Goal: Information Seeking & Learning: Compare options

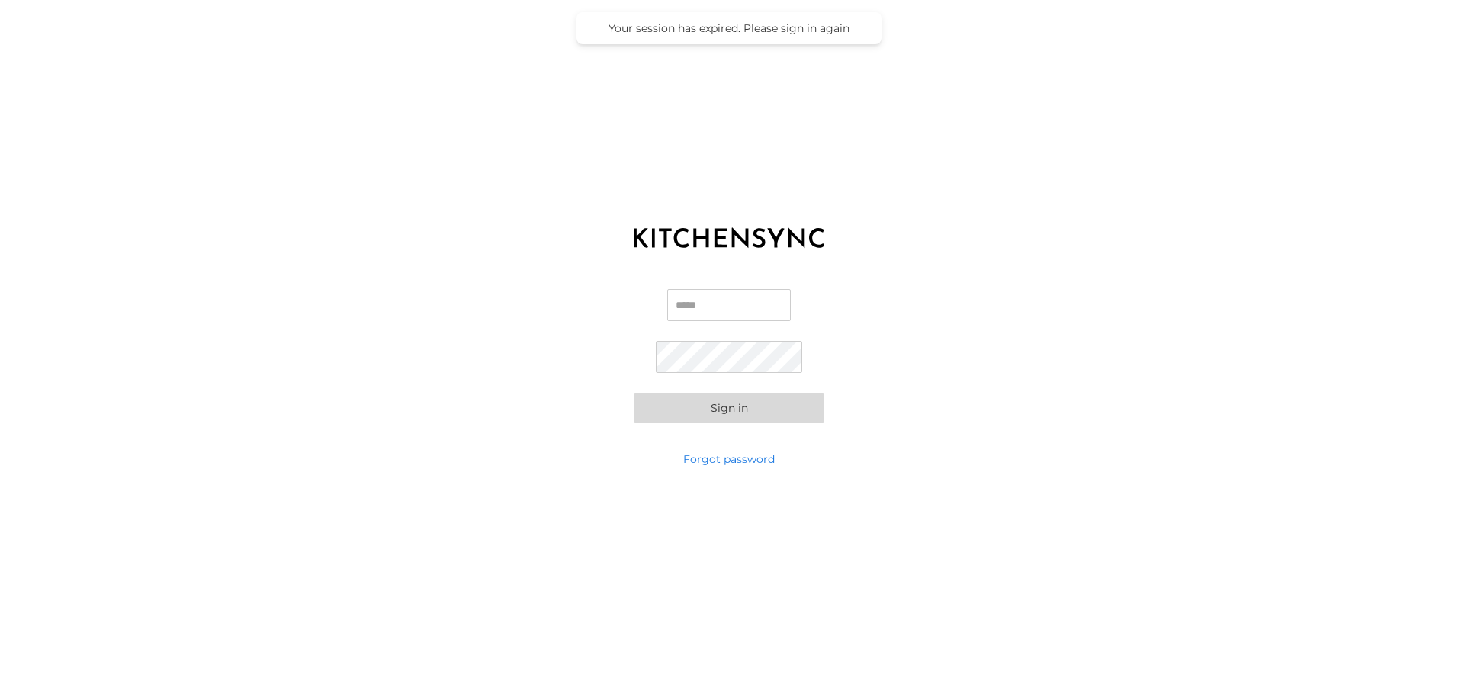
type input "**********"
click at [726, 415] on button "Sign in" at bounding box center [728, 408] width 191 height 30
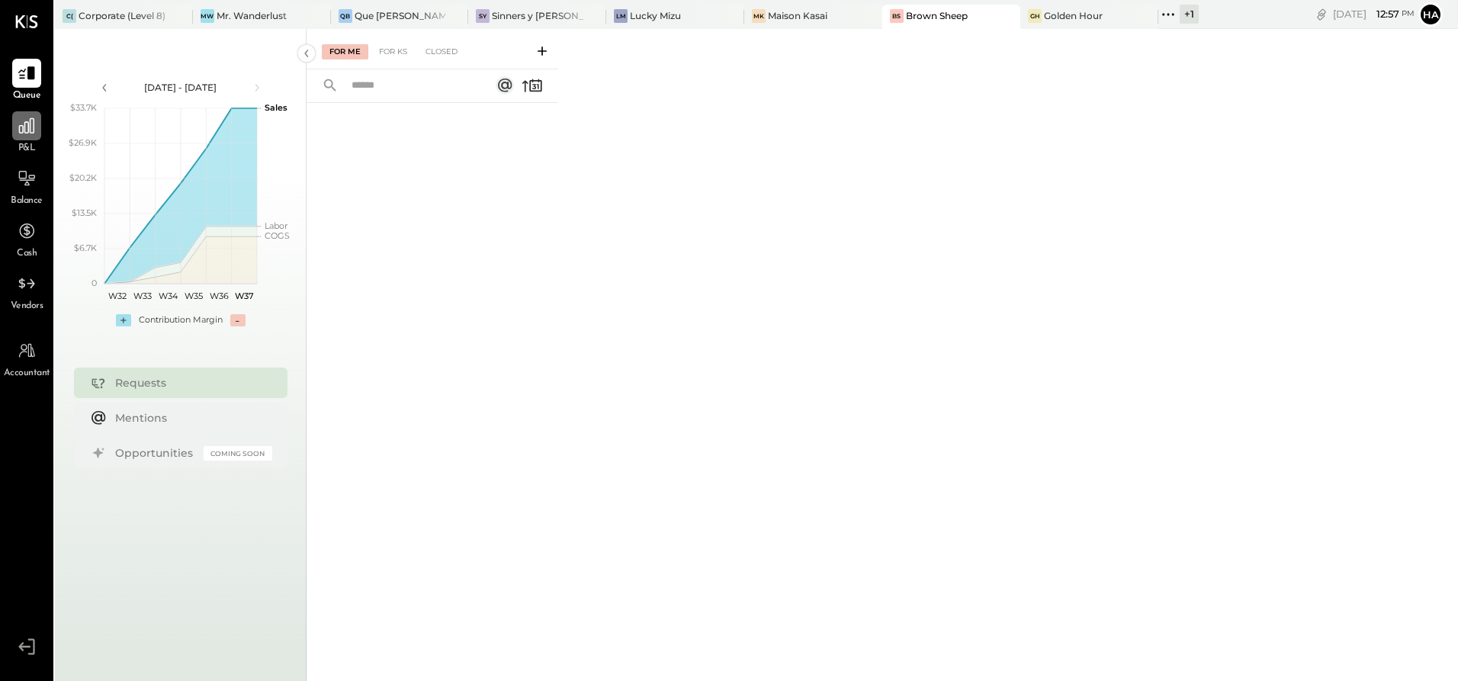
click at [14, 127] on div at bounding box center [26, 125] width 29 height 29
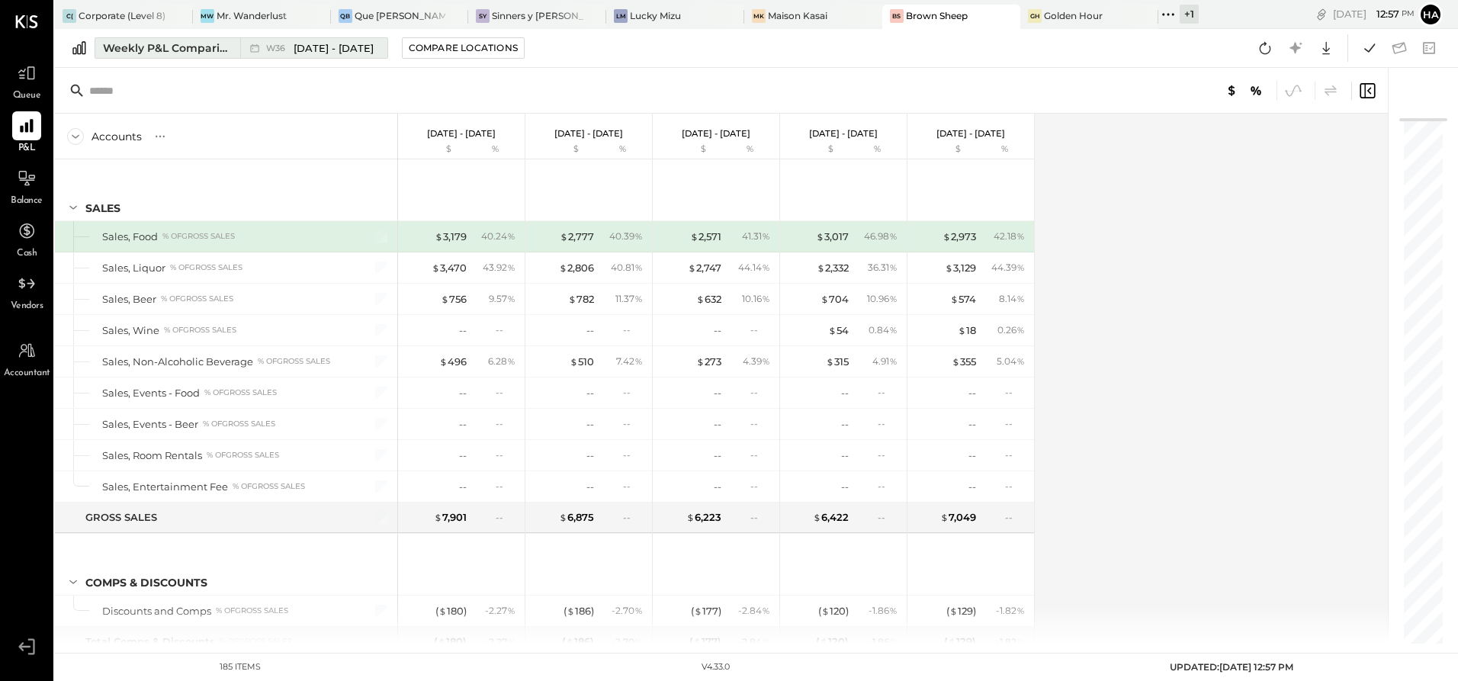
click at [300, 53] on span "[DATE] - [DATE]" at bounding box center [333, 48] width 80 height 14
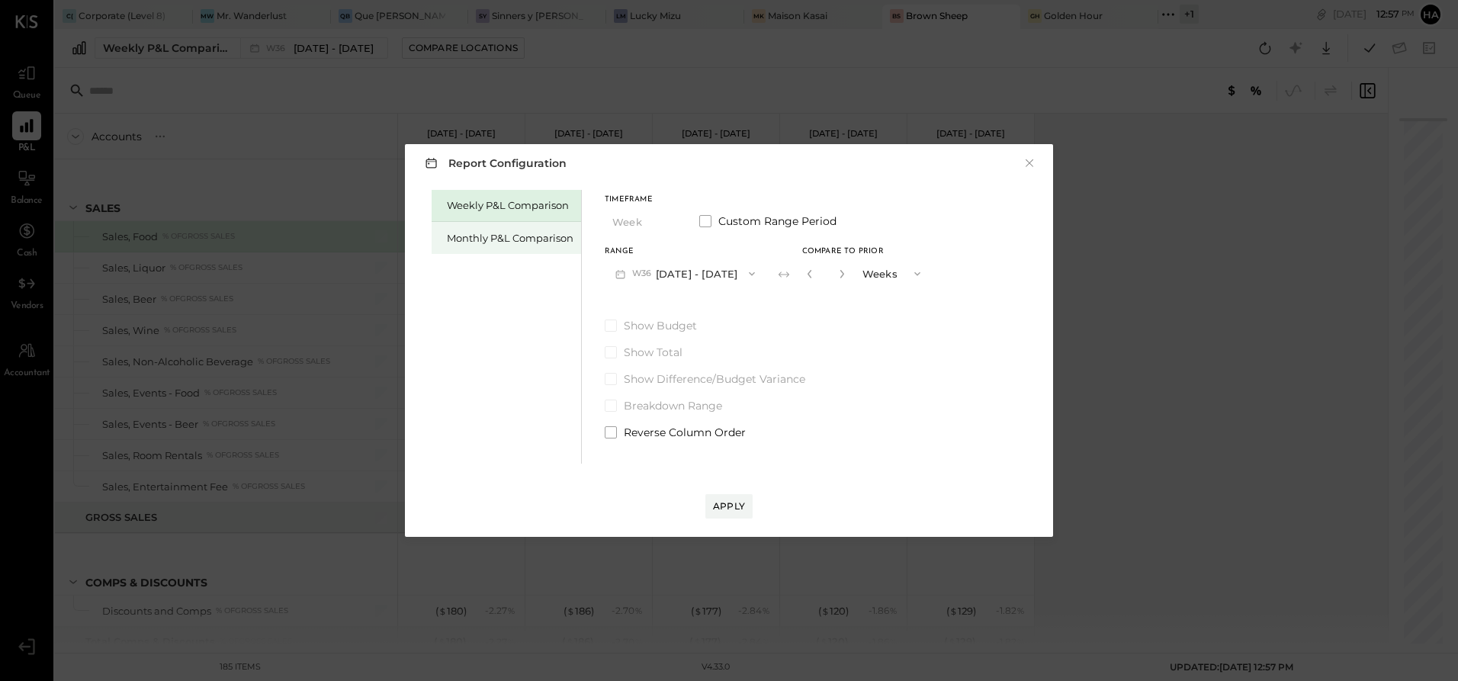
click at [488, 231] on div "Monthly P&L Comparison" at bounding box center [510, 238] width 127 height 14
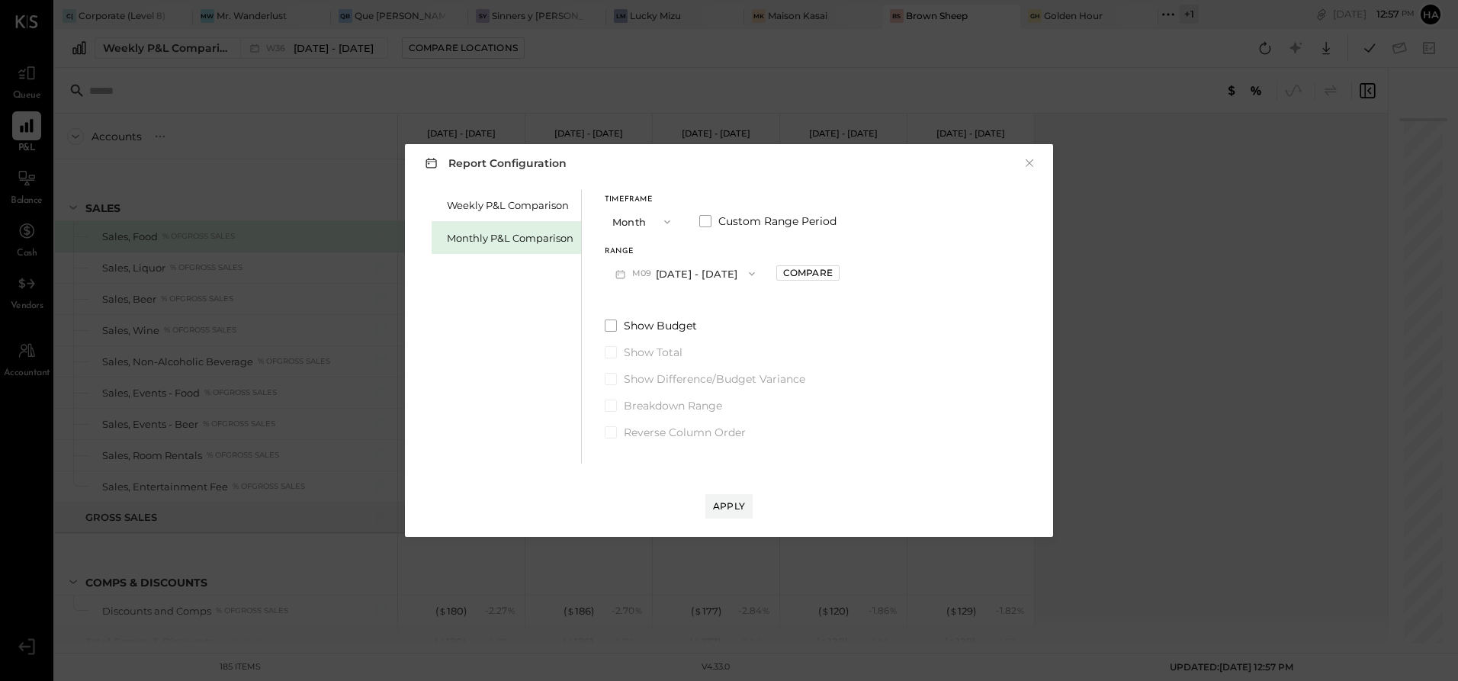
click at [669, 269] on button "M09 [DATE] - [DATE]" at bounding box center [685, 273] width 161 height 28
click at [678, 333] on span "[DATE] - [DATE]" at bounding box center [679, 339] width 72 height 13
click at [613, 324] on span at bounding box center [611, 325] width 12 height 12
click at [607, 374] on span at bounding box center [611, 379] width 12 height 12
click at [733, 512] on div "Apply" at bounding box center [729, 505] width 32 height 13
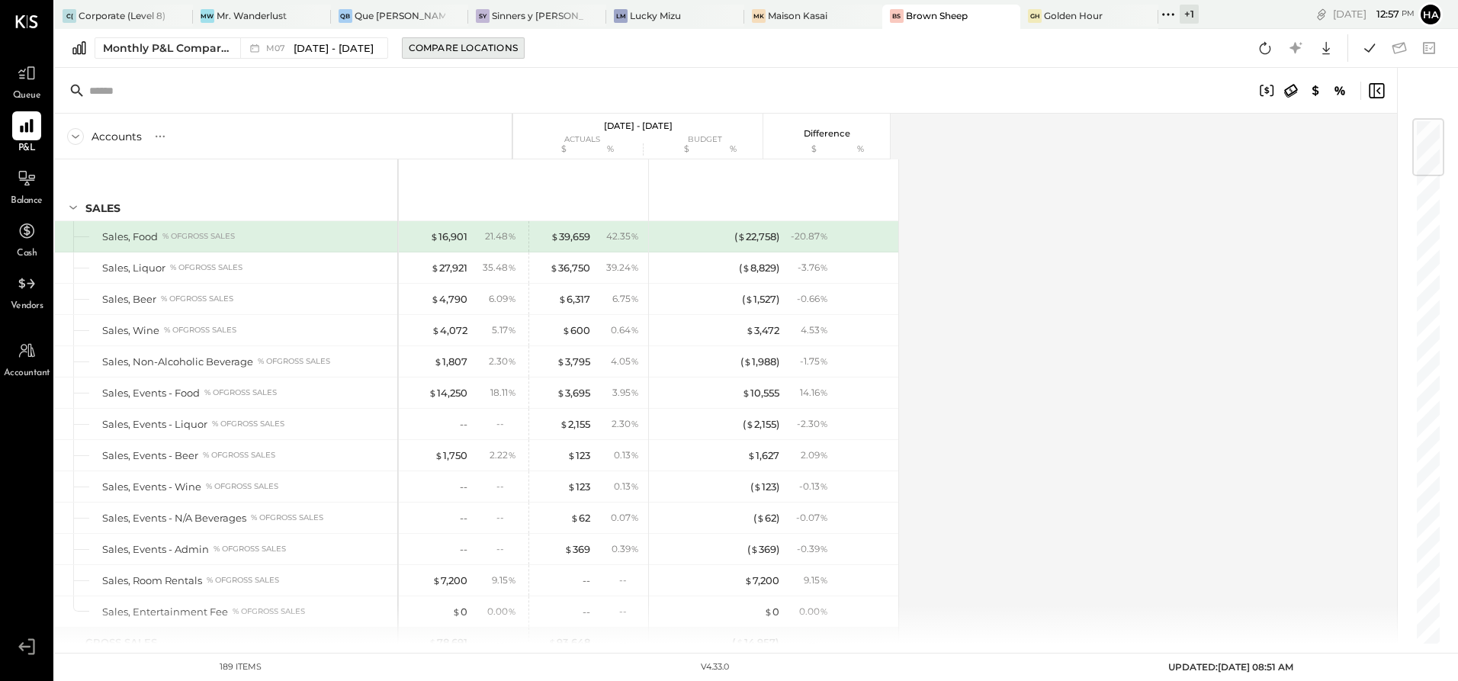
click at [433, 42] on div "Compare Locations" at bounding box center [463, 47] width 109 height 13
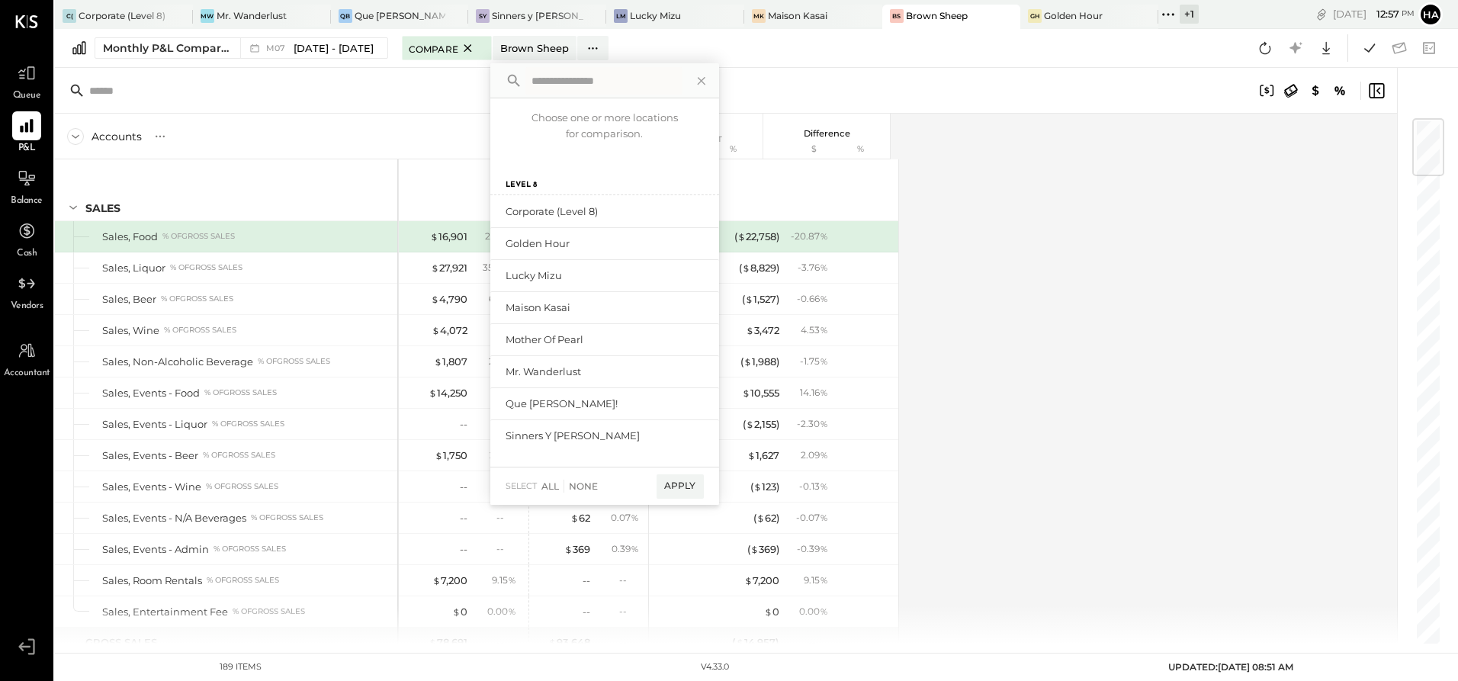
click at [423, 88] on div at bounding box center [726, 91] width 1342 height 46
click at [685, 79] on div at bounding box center [698, 81] width 26 height 20
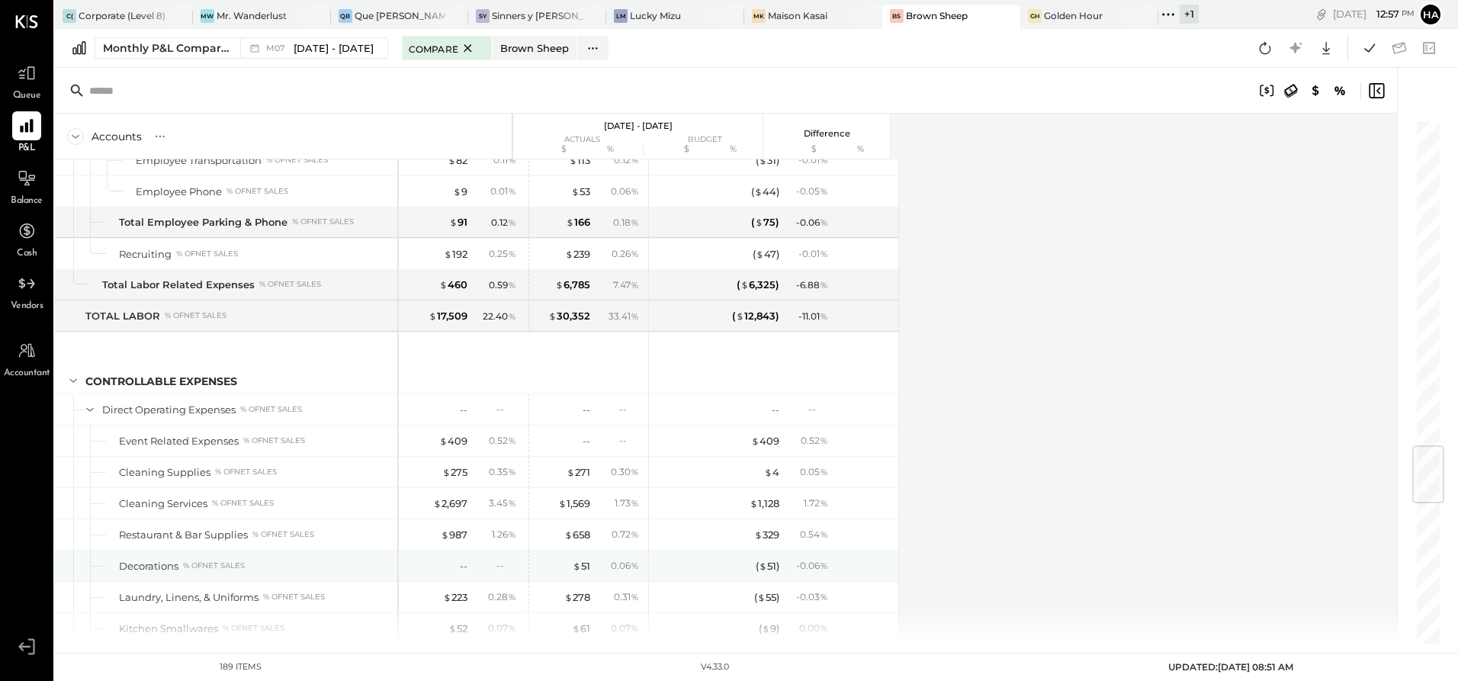
scroll to position [2744, 0]
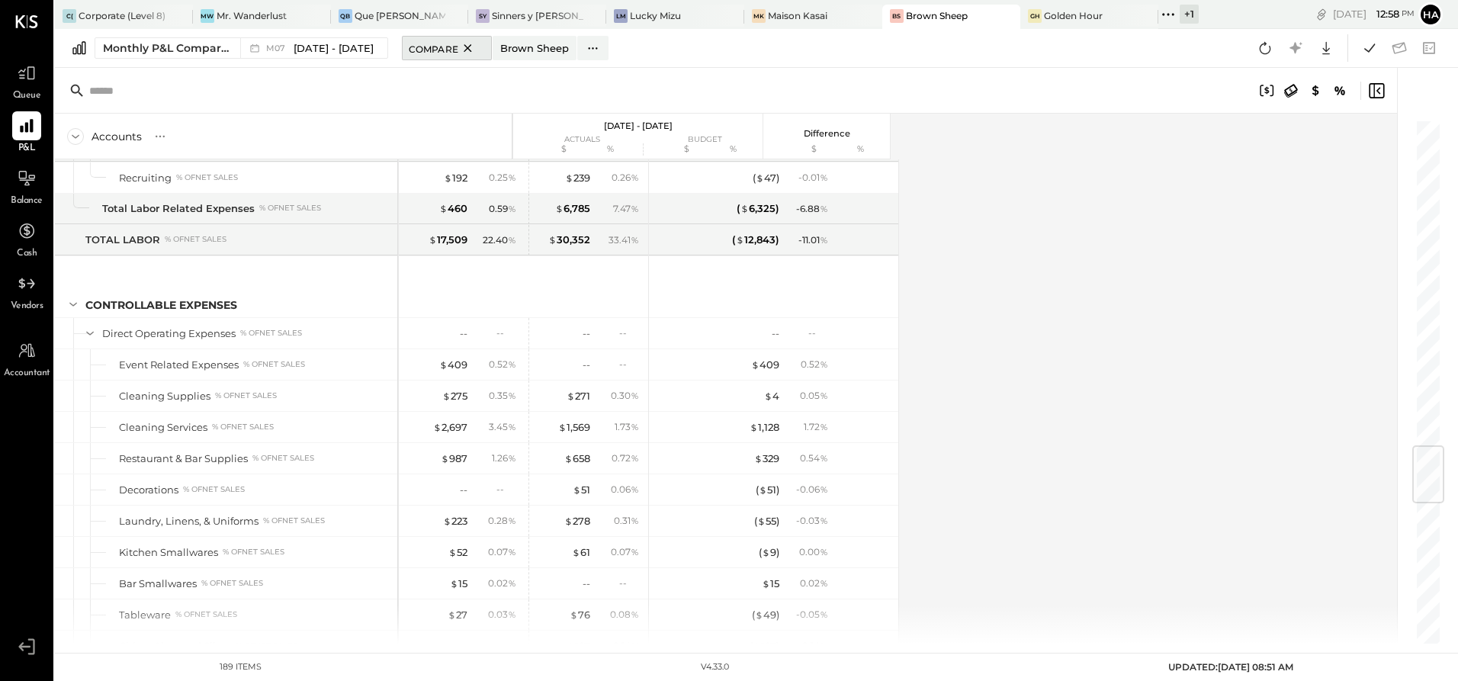
click at [441, 46] on span "Compare" at bounding box center [434, 47] width 50 height 15
click at [441, 46] on div "Compare Locations" at bounding box center [463, 47] width 109 height 13
click at [585, 52] on icon at bounding box center [593, 48] width 16 height 16
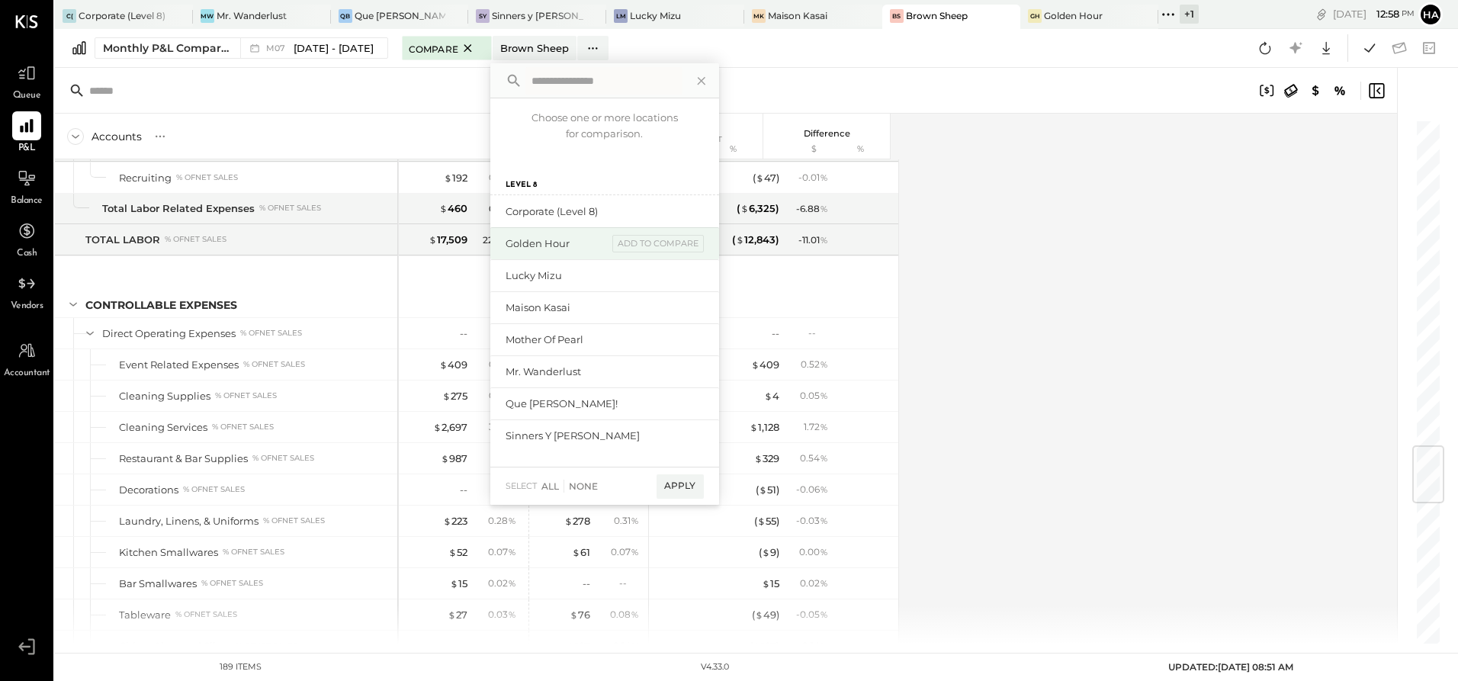
click at [553, 247] on div "Golden Hour" at bounding box center [556, 243] width 102 height 14
click at [630, 265] on div "Lucky Mizu add to compare" at bounding box center [604, 275] width 229 height 32
click at [631, 268] on div "add to compare" at bounding box center [657, 276] width 91 height 18
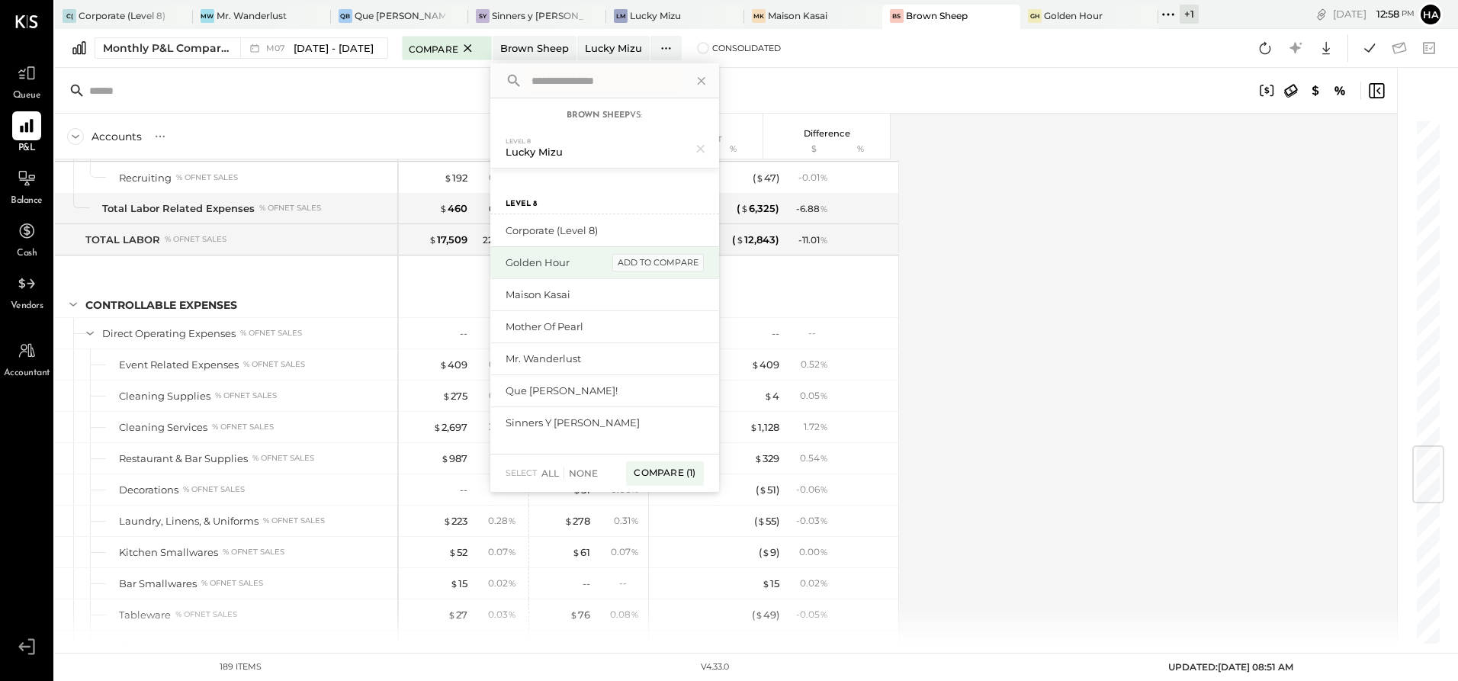
click at [631, 267] on div "add to compare" at bounding box center [657, 263] width 91 height 18
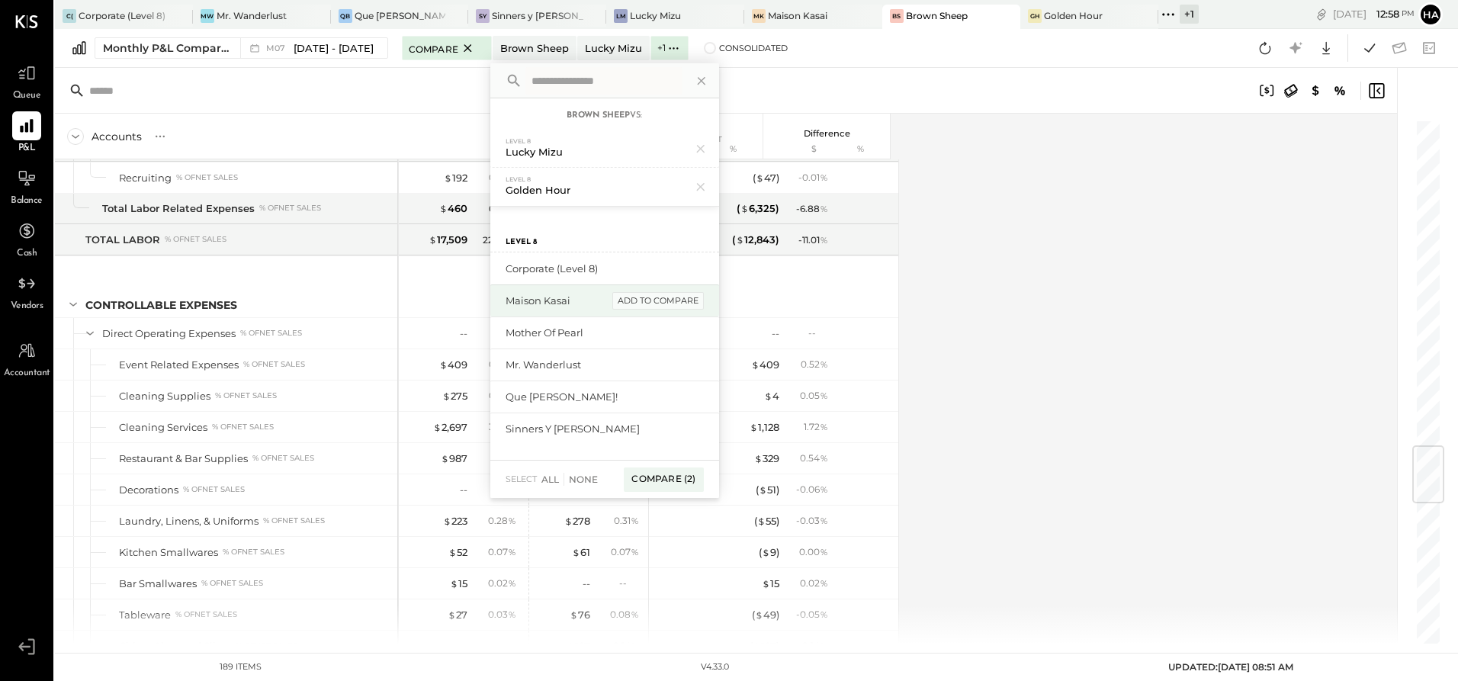
click at [0, 0] on div "add to compare" at bounding box center [0, 0] width 0 height 0
click at [692, 227] on icon at bounding box center [701, 225] width 20 height 20
click at [653, 302] on div "add to compare" at bounding box center [657, 301] width 91 height 18
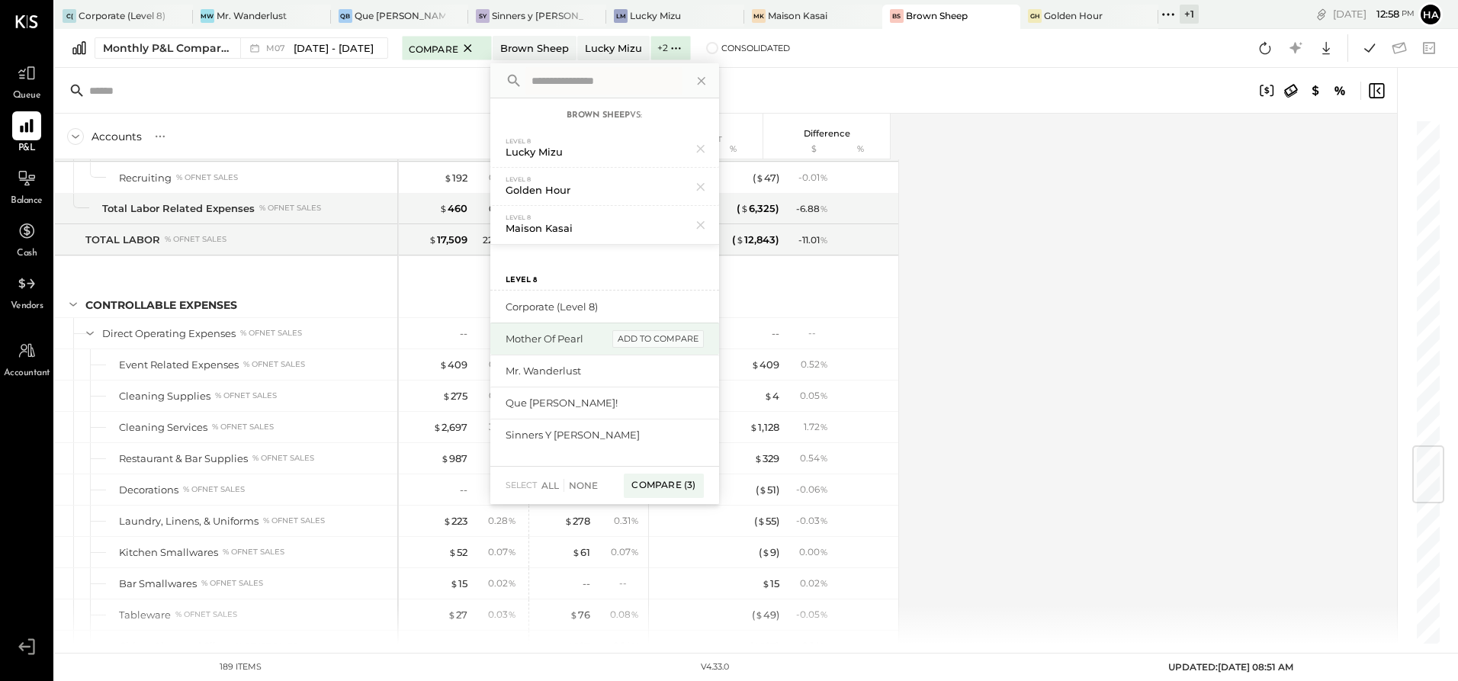
click at [651, 334] on div "add to compare" at bounding box center [657, 339] width 91 height 18
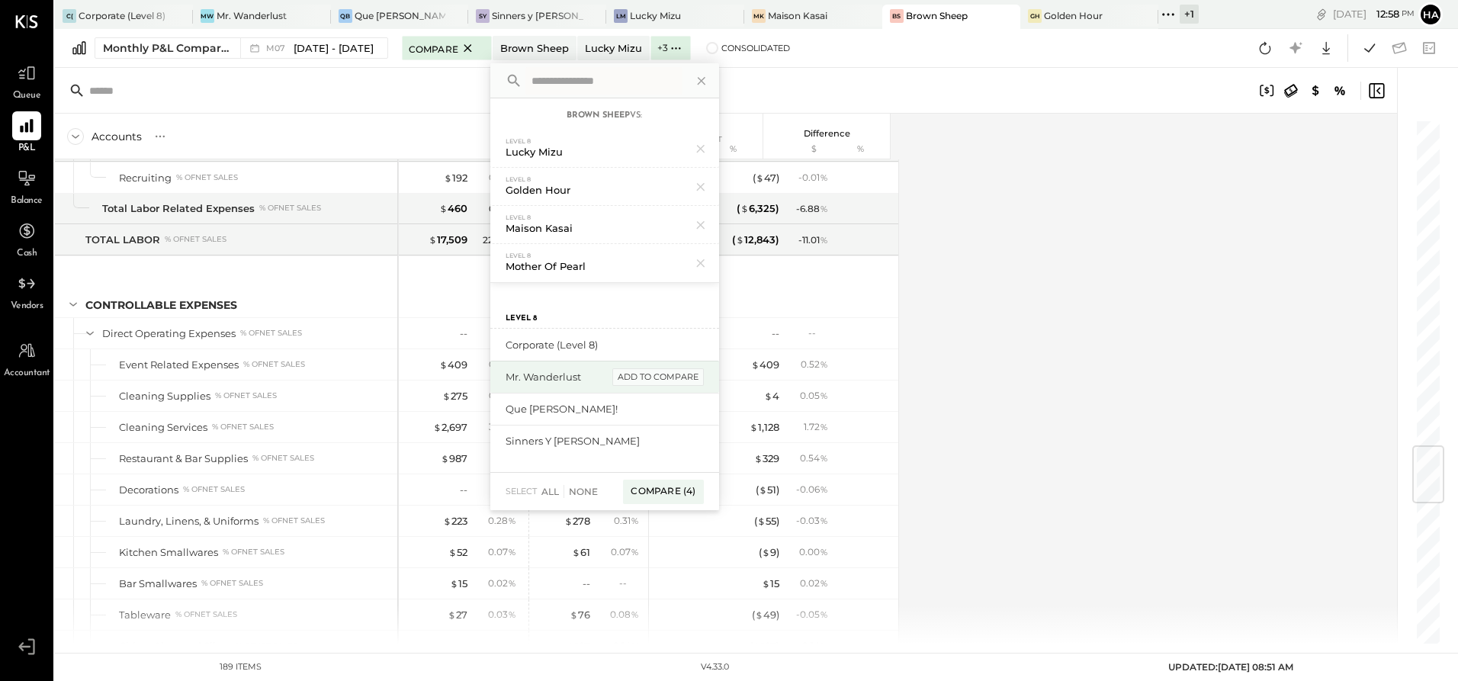
click at [651, 374] on div "add to compare" at bounding box center [657, 377] width 91 height 18
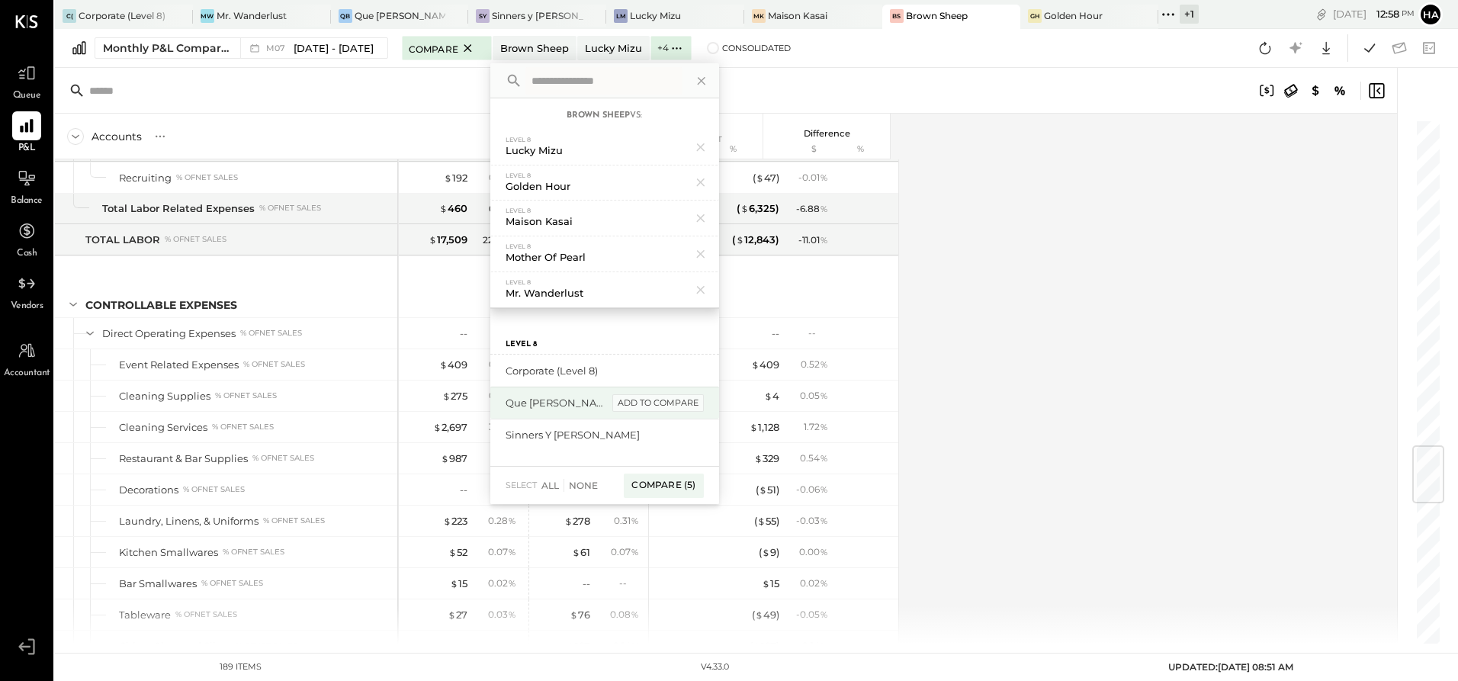
click at [649, 406] on div "add to compare" at bounding box center [657, 403] width 91 height 18
click at [648, 406] on div "add to compare" at bounding box center [657, 403] width 91 height 18
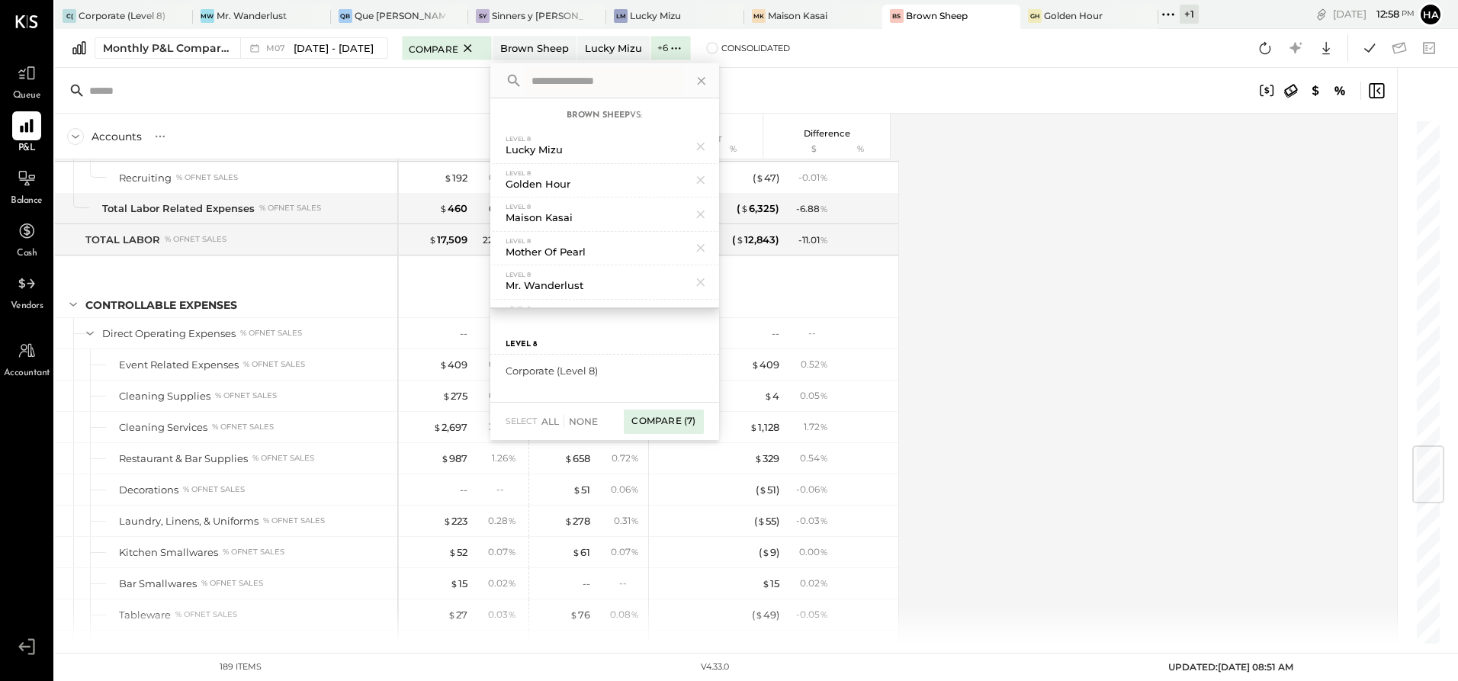
click at [652, 426] on div "Compare (7)" at bounding box center [663, 421] width 79 height 24
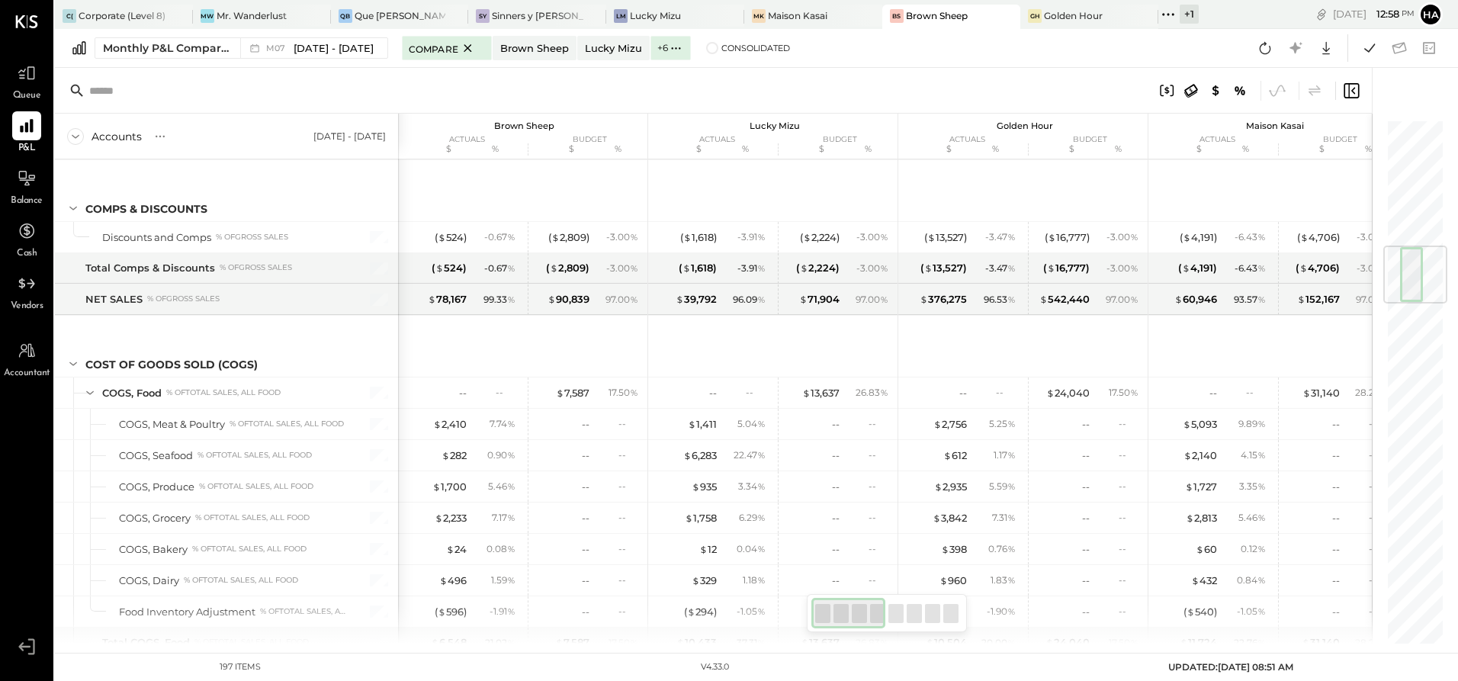
scroll to position [1067, 0]
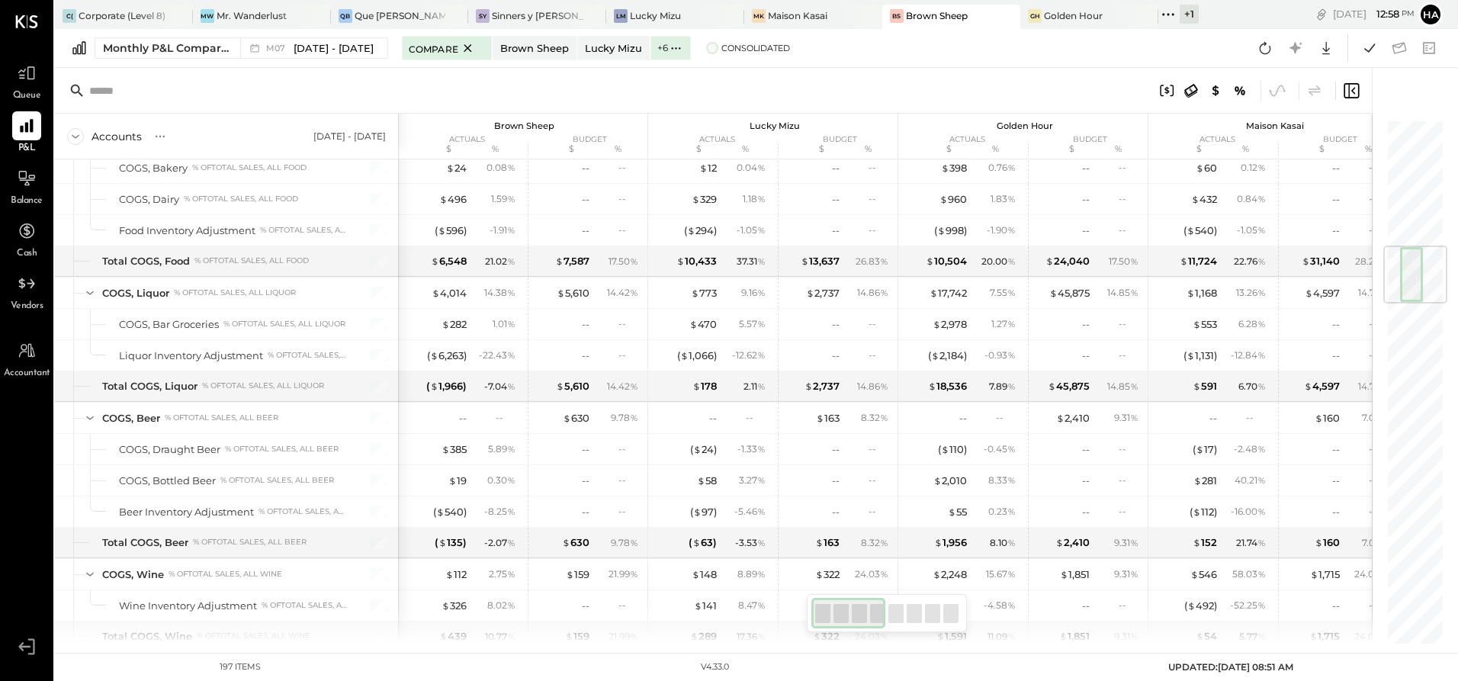
click at [706, 48] on span at bounding box center [712, 48] width 12 height 12
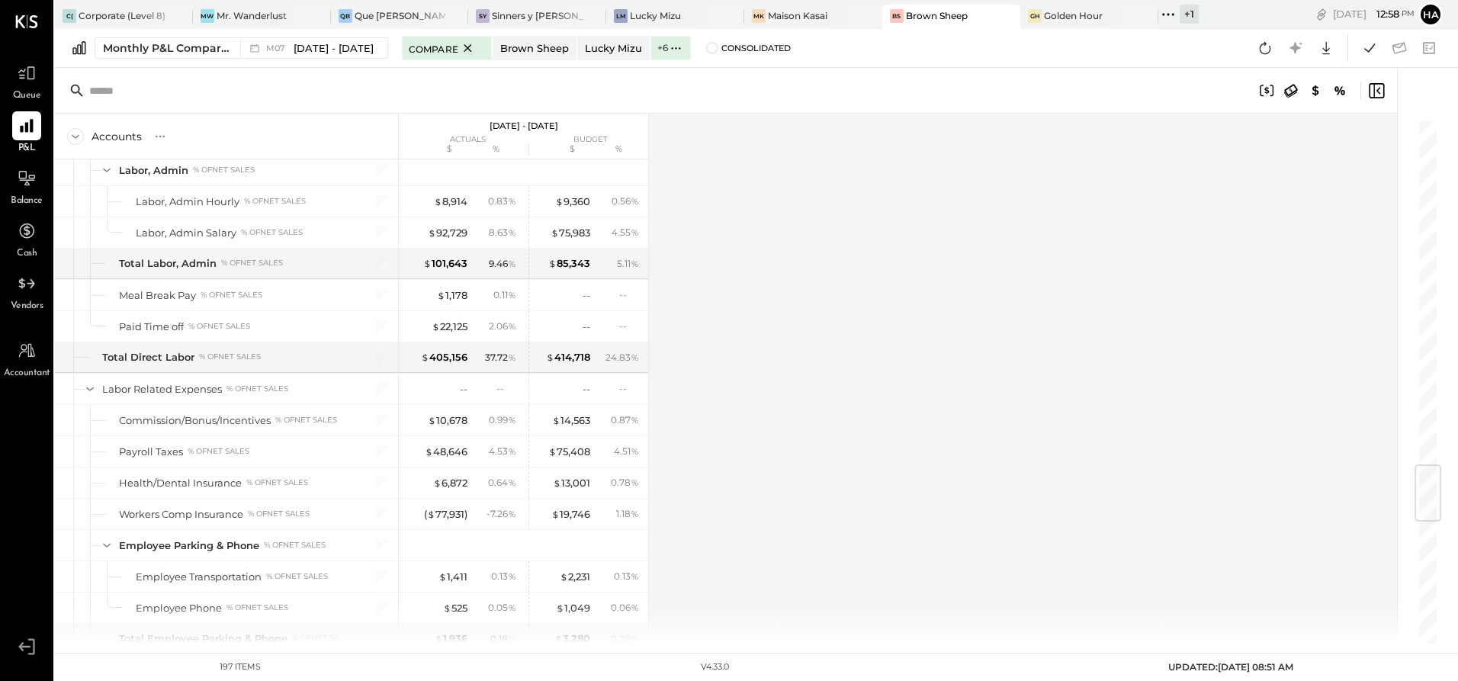
scroll to position [2897, 0]
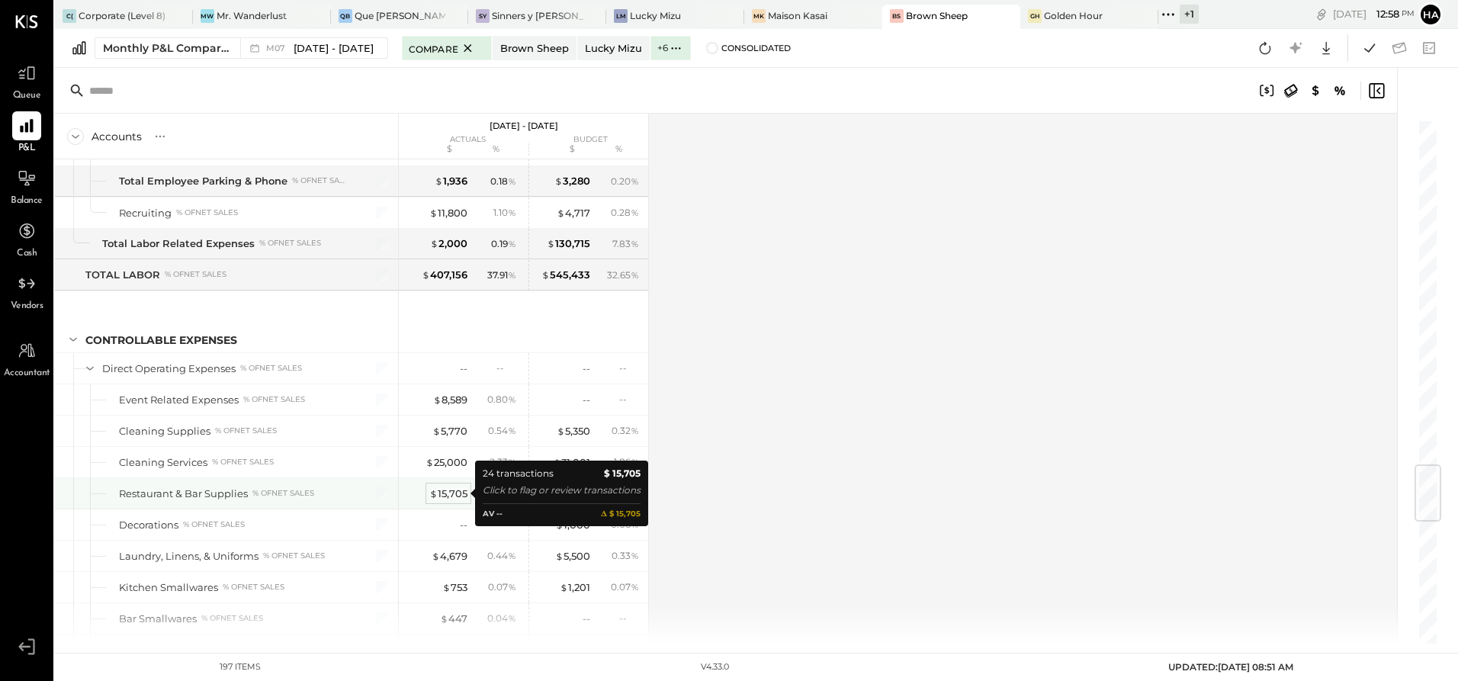
click at [438, 493] on div "$ 15,705" at bounding box center [448, 493] width 38 height 14
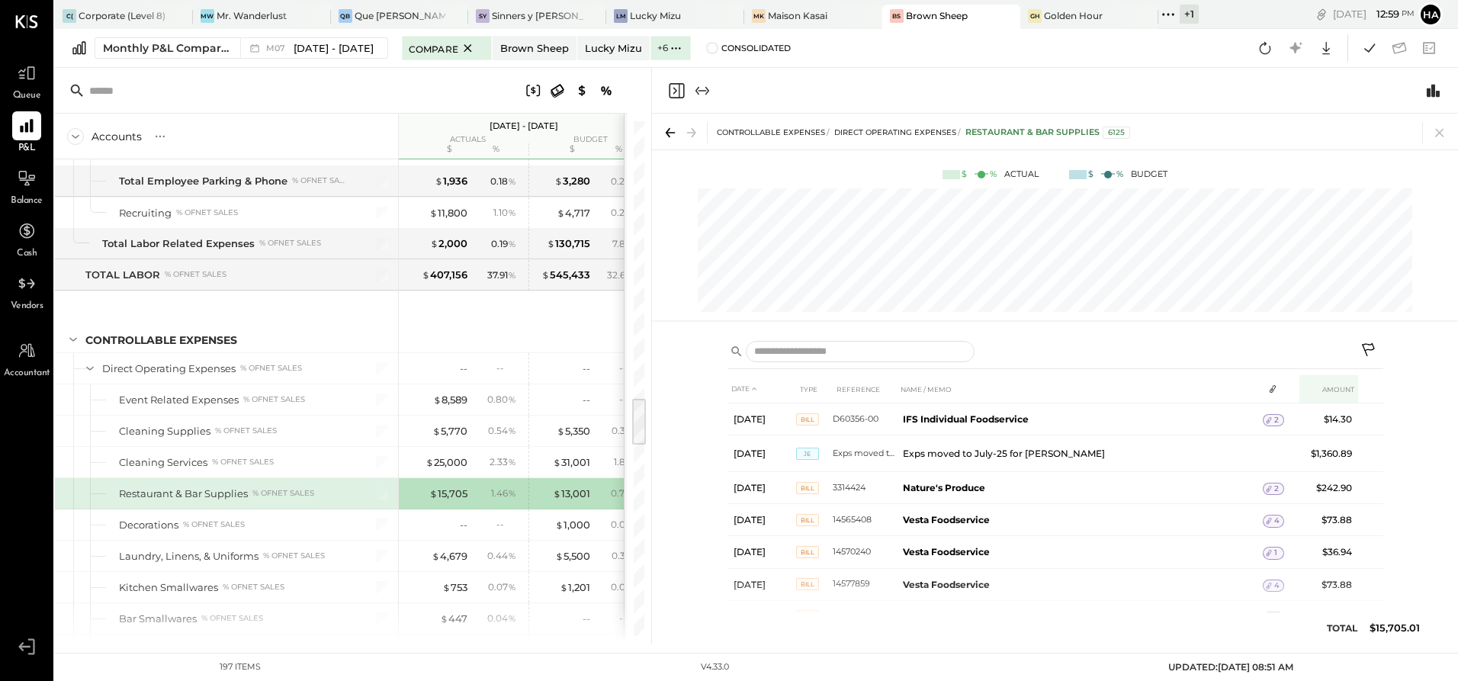
click at [1335, 383] on th "AMOUNT" at bounding box center [1328, 389] width 59 height 28
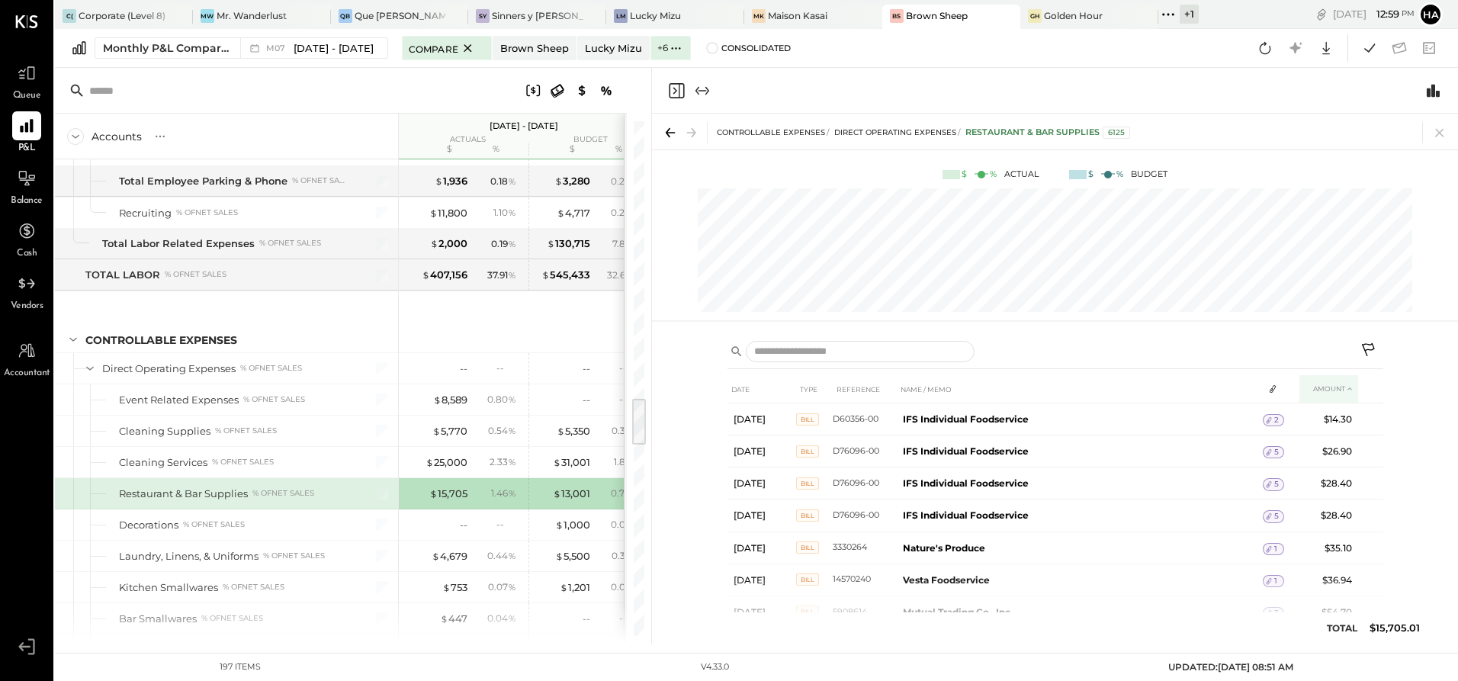
click at [1322, 386] on th "AMOUNT" at bounding box center [1328, 389] width 59 height 28
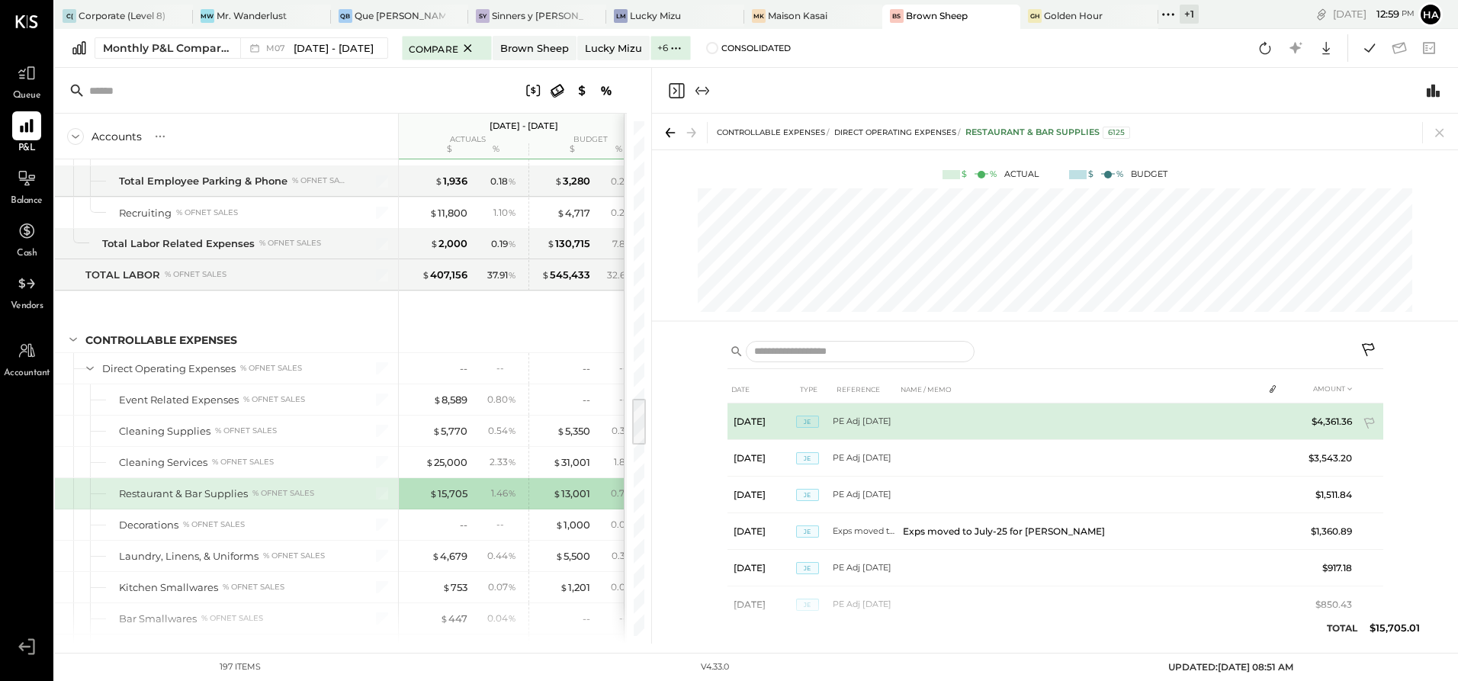
click at [938, 417] on td at bounding box center [1079, 421] width 366 height 37
click at [804, 423] on span "JE" at bounding box center [807, 421] width 23 height 12
click at [1304, 415] on td "$4,361.36" at bounding box center [1328, 421] width 59 height 37
click at [807, 421] on span "JE" at bounding box center [807, 421] width 23 height 12
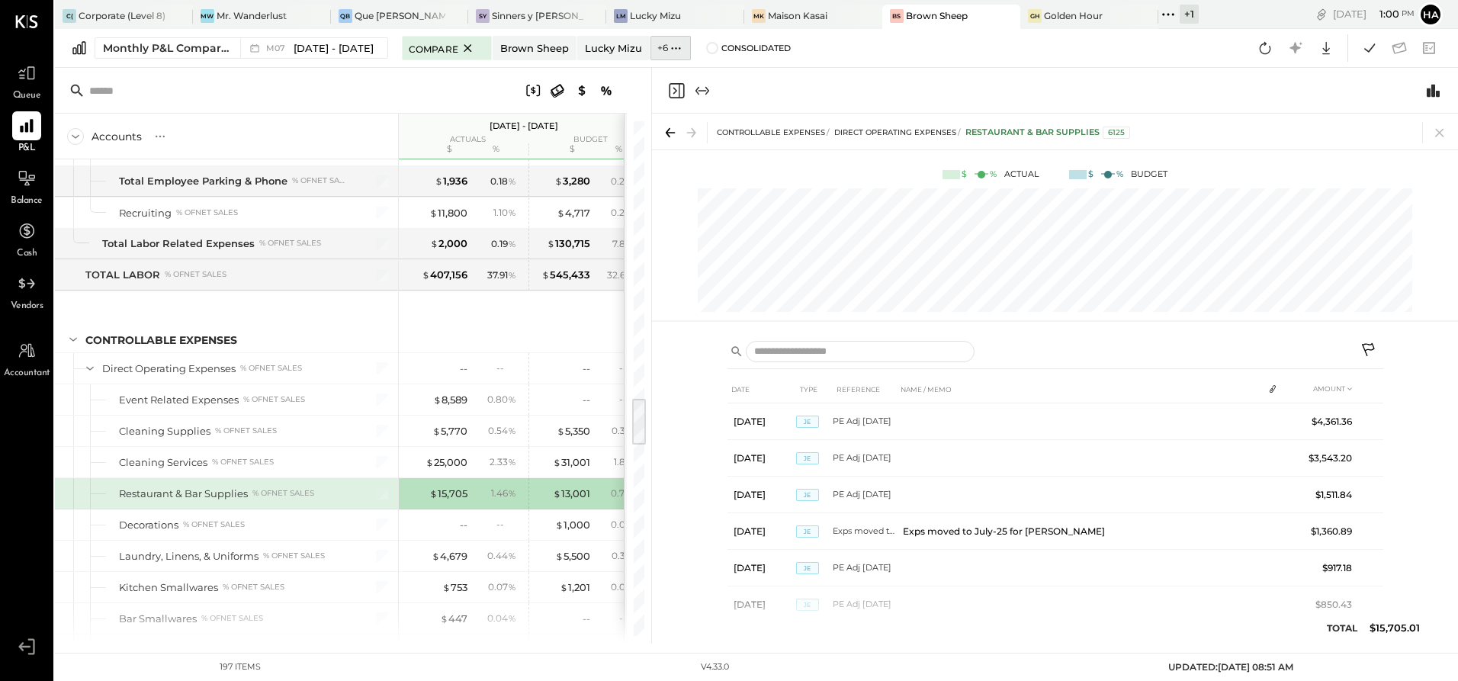
click at [668, 50] on icon at bounding box center [676, 48] width 16 height 16
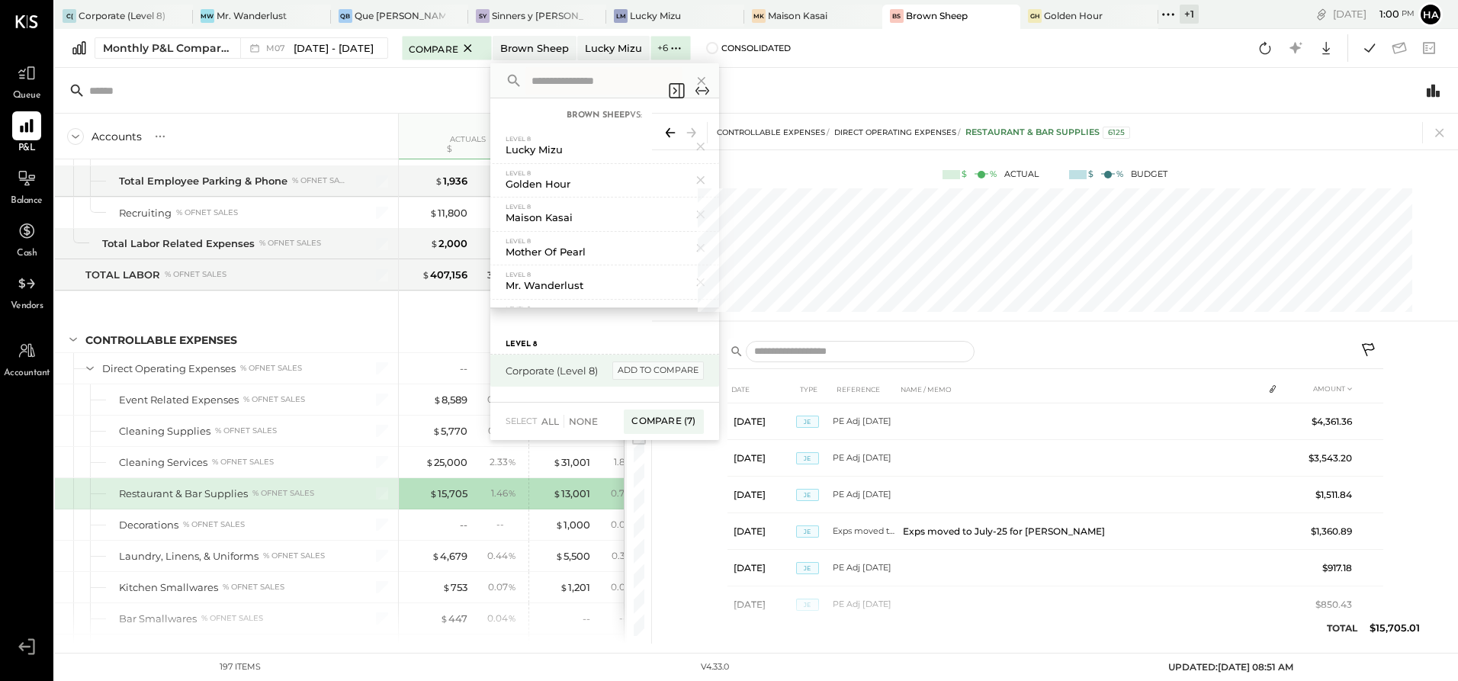
click at [612, 365] on div "add to compare" at bounding box center [657, 370] width 91 height 18
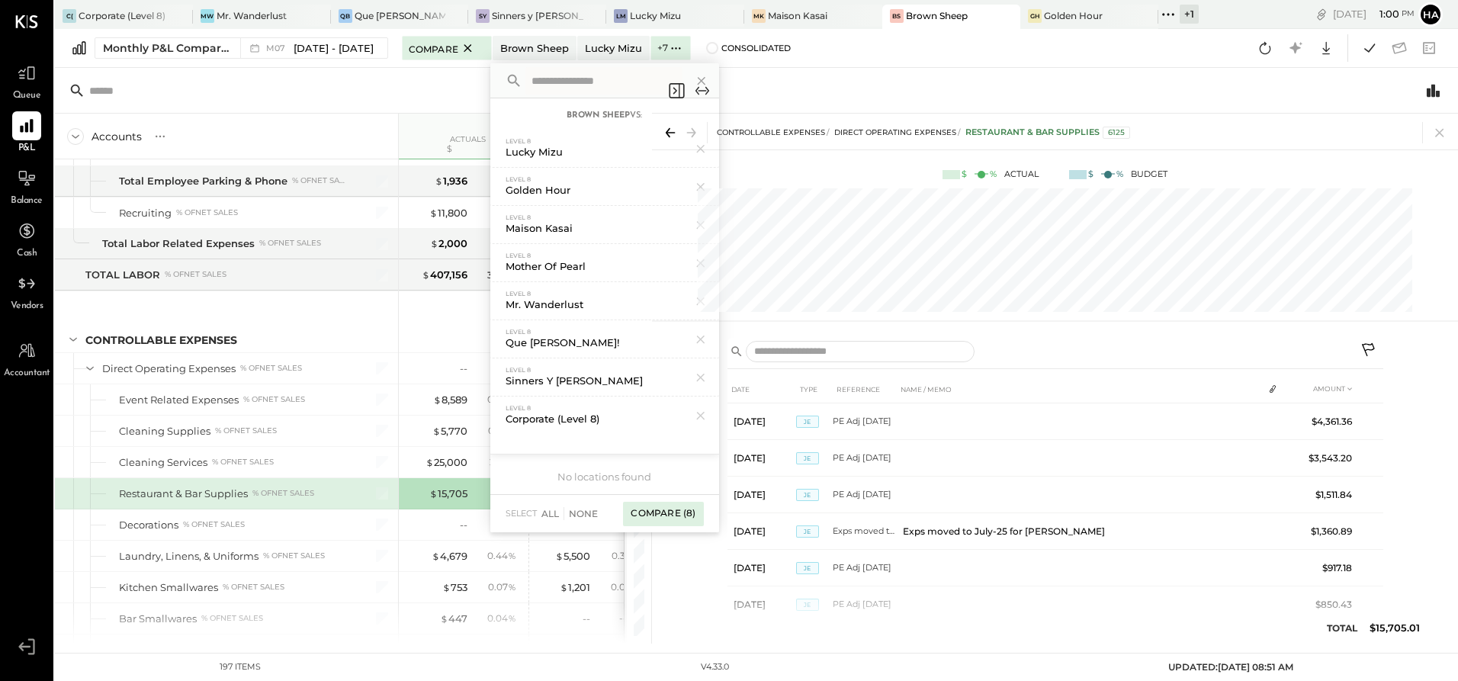
click at [638, 515] on div "Compare (8)" at bounding box center [663, 514] width 80 height 24
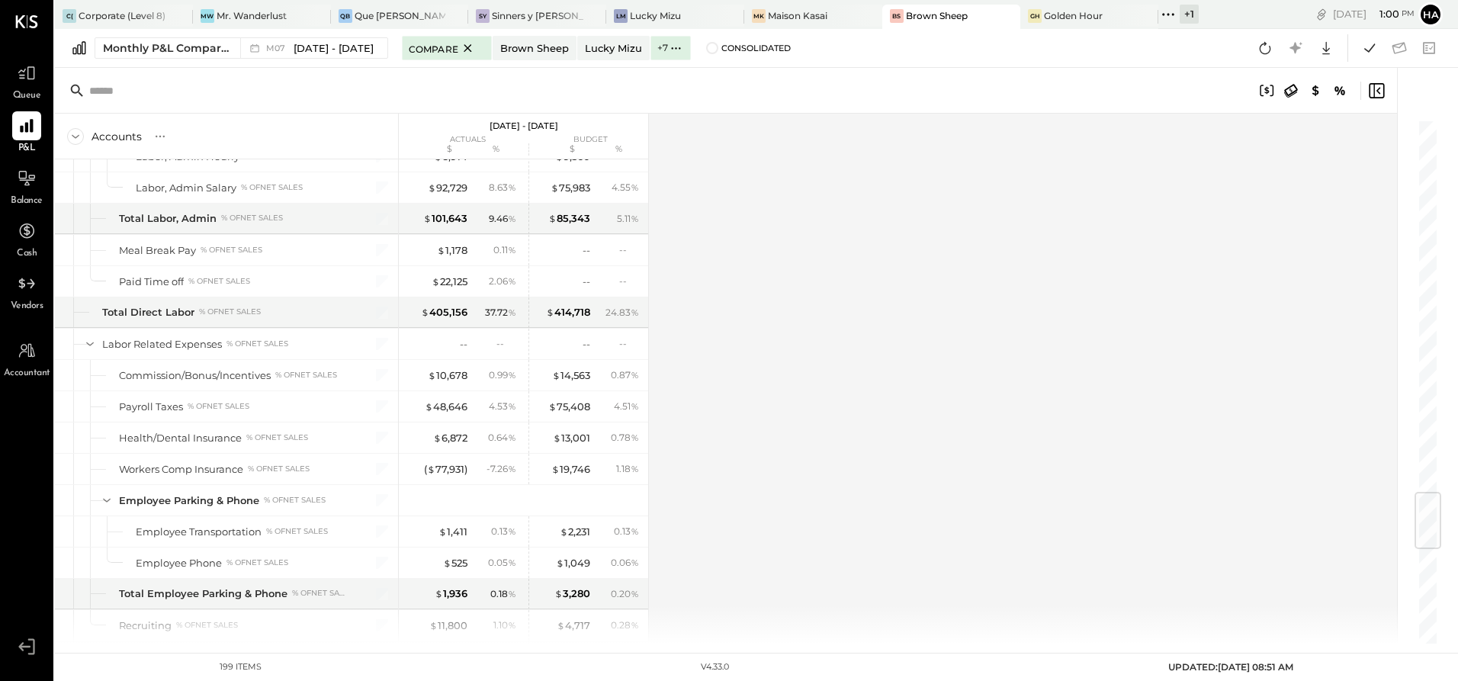
scroll to position [3125, 0]
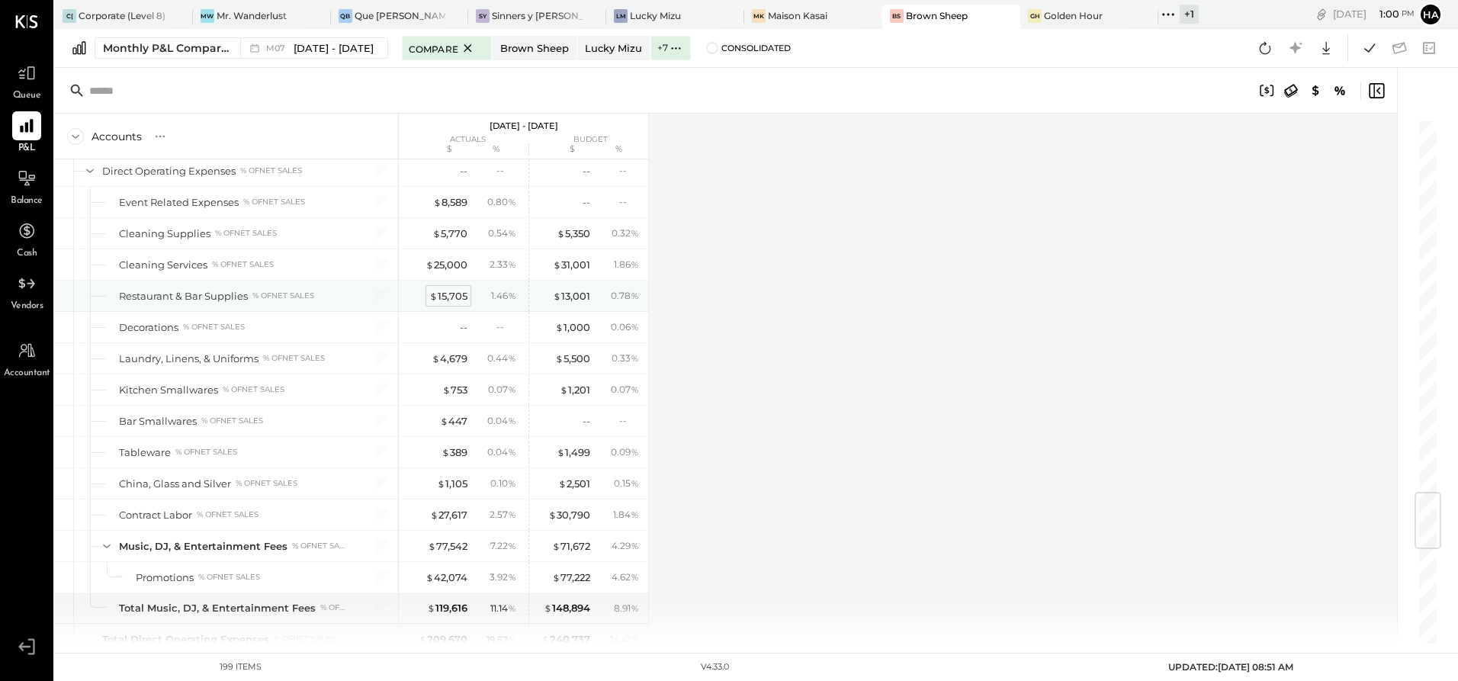
click at [441, 290] on div "$ 15,705" at bounding box center [448, 296] width 38 height 14
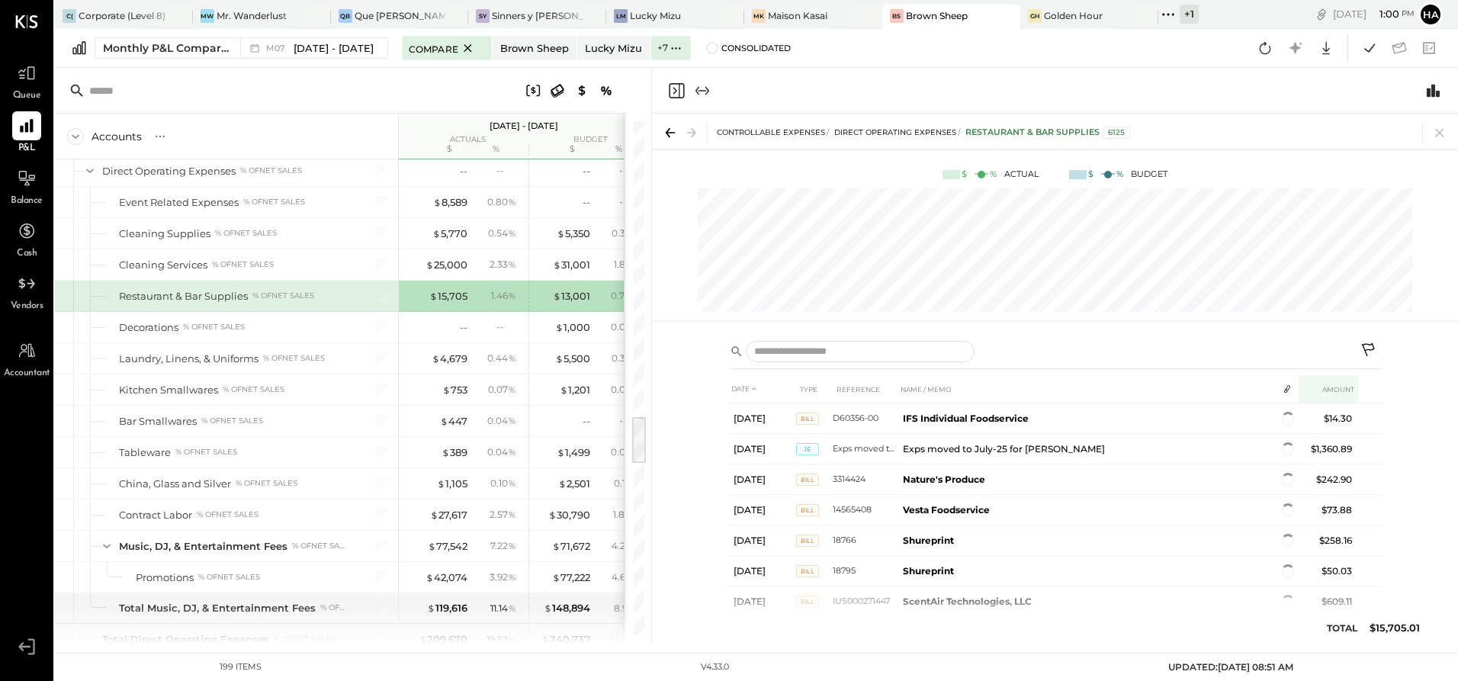
click at [1319, 384] on th "AMOUNT" at bounding box center [1327, 389] width 59 height 28
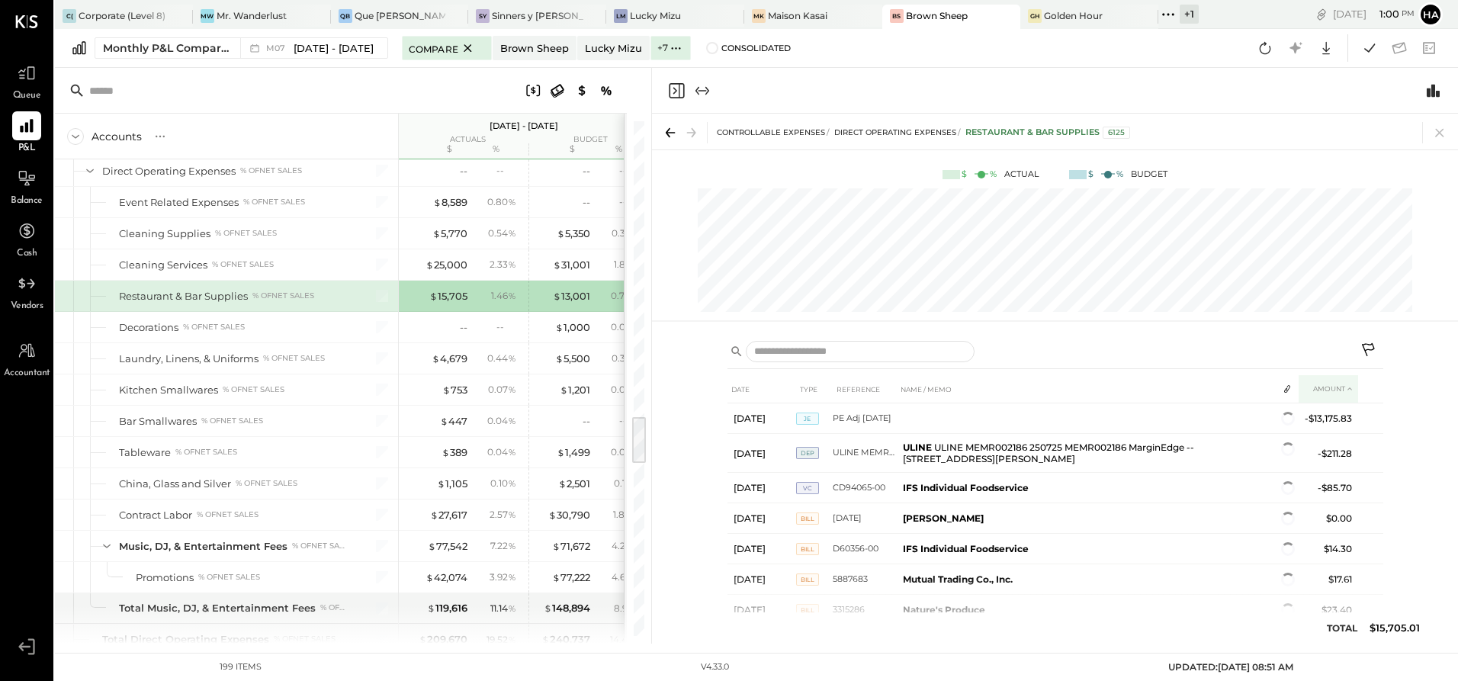
click at [1341, 393] on th "AMOUNT" at bounding box center [1327, 389] width 59 height 28
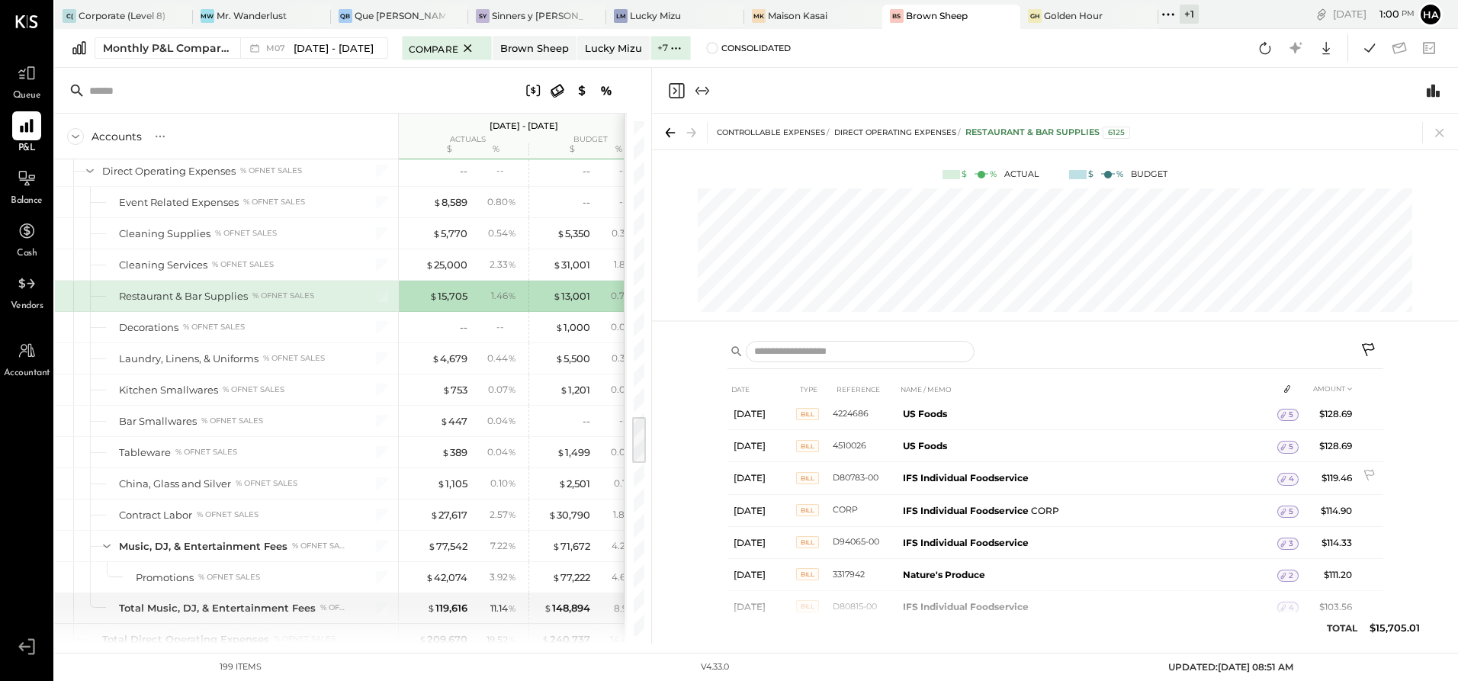
scroll to position [1458, 0]
